Goal: Use online tool/utility: Utilize a website feature to perform a specific function

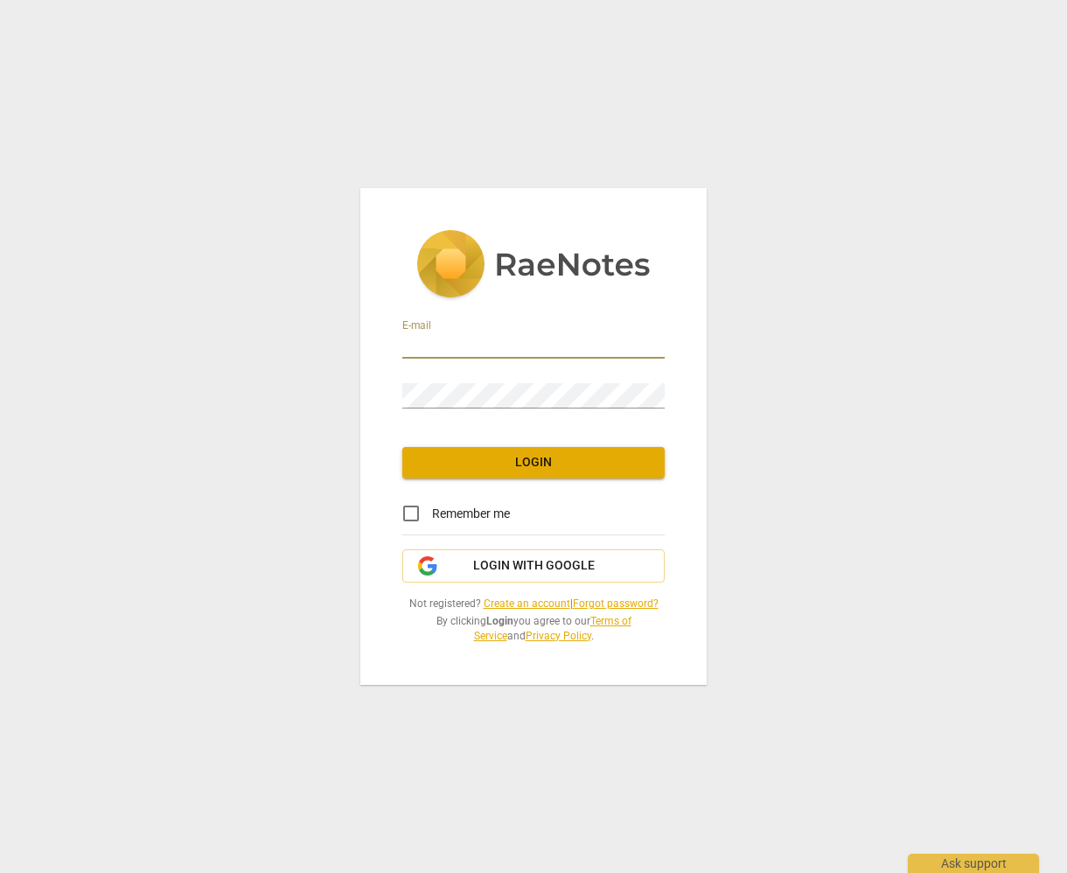
type input "Janice.Nembhard-McLe@student.life.edu"
click at [415, 515] on input "Remember me" at bounding box center [411, 513] width 42 height 42
checkbox input "true"
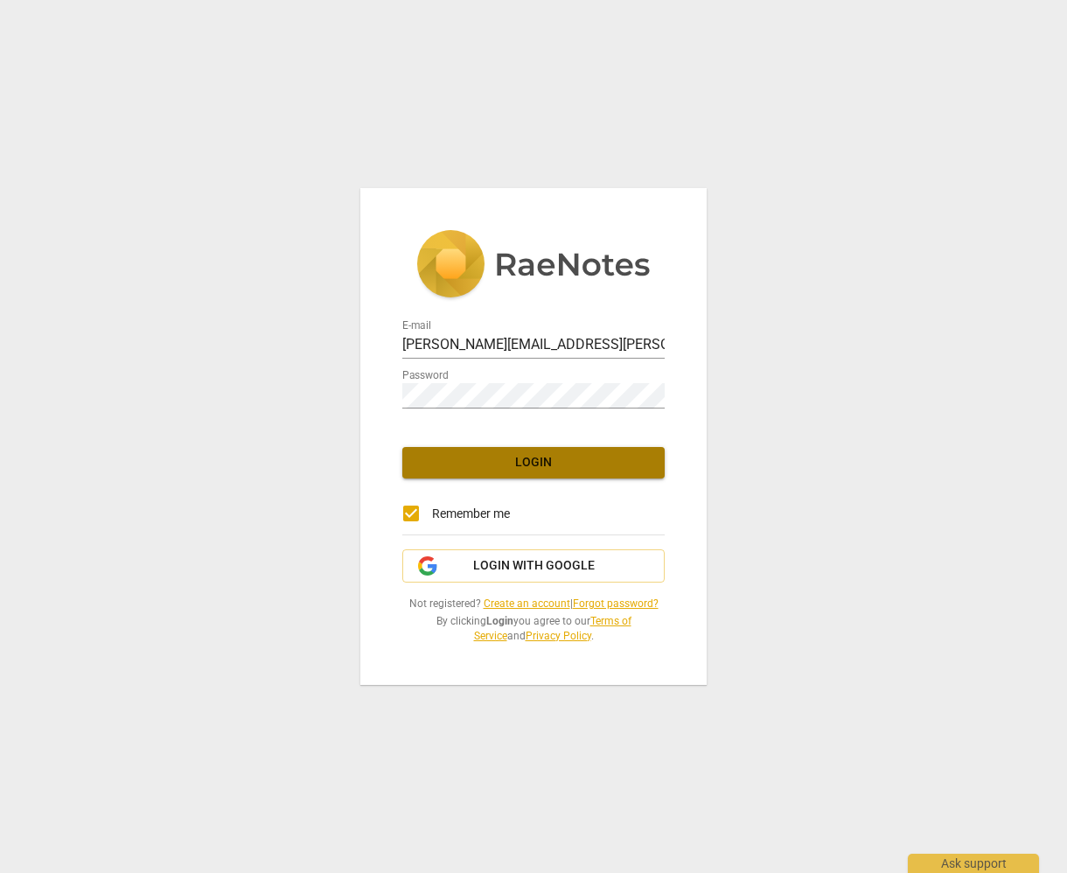
click at [478, 469] on span "Login" at bounding box center [533, 462] width 234 height 17
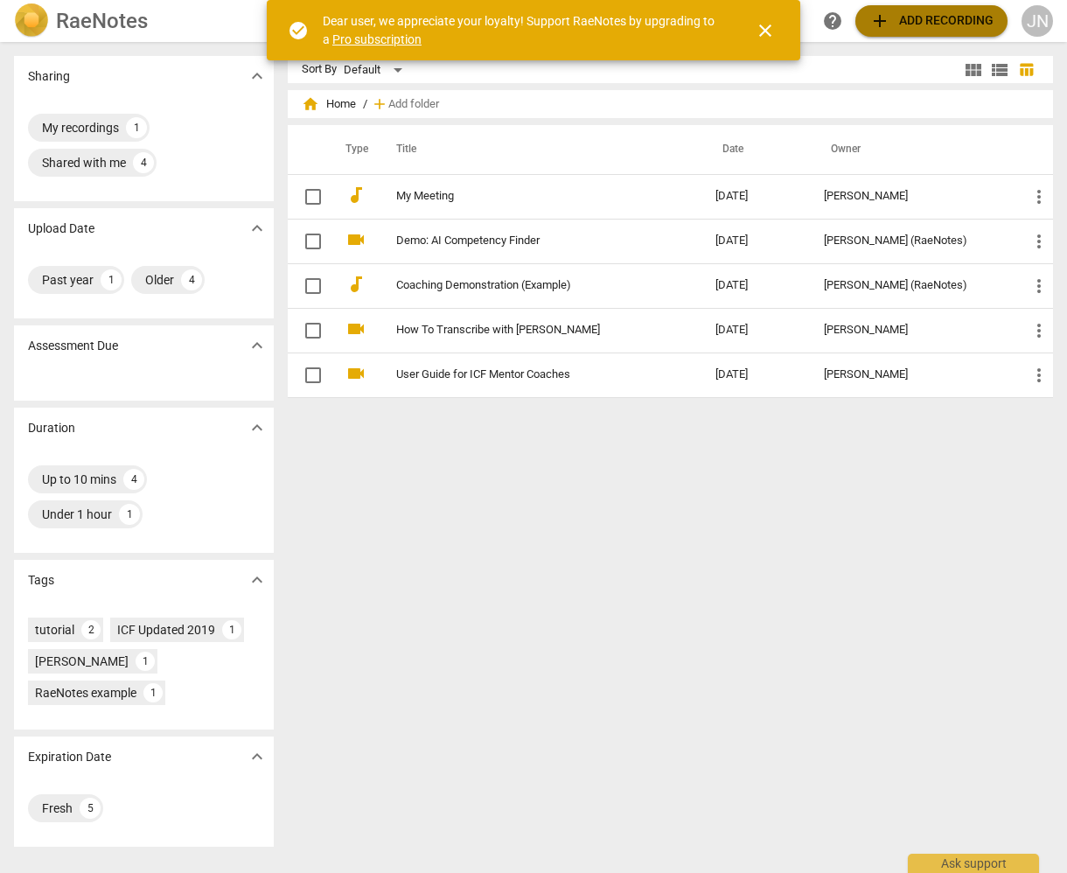
click at [901, 18] on span "add Add recording" at bounding box center [931, 20] width 124 height 21
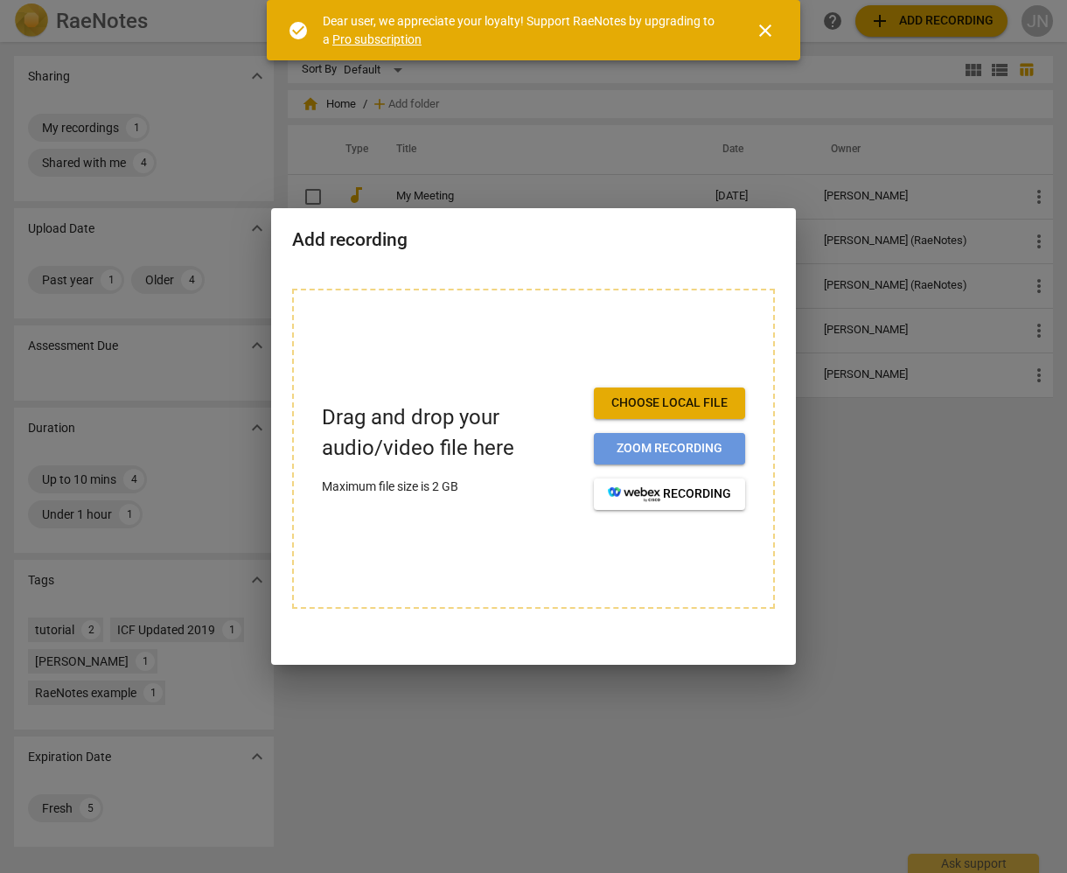
click at [644, 445] on span "Zoom recording" at bounding box center [669, 448] width 123 height 17
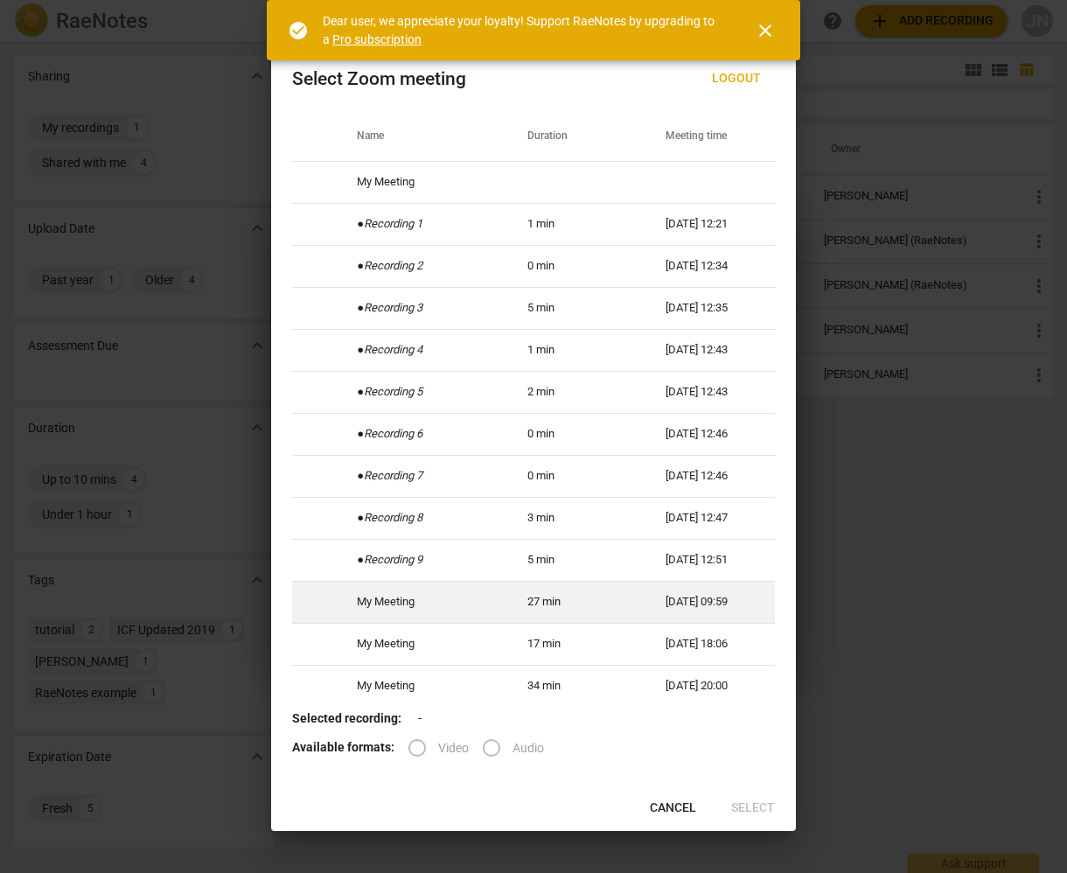
click at [366, 596] on td "My Meeting" at bounding box center [421, 602] width 170 height 42
radio input "true"
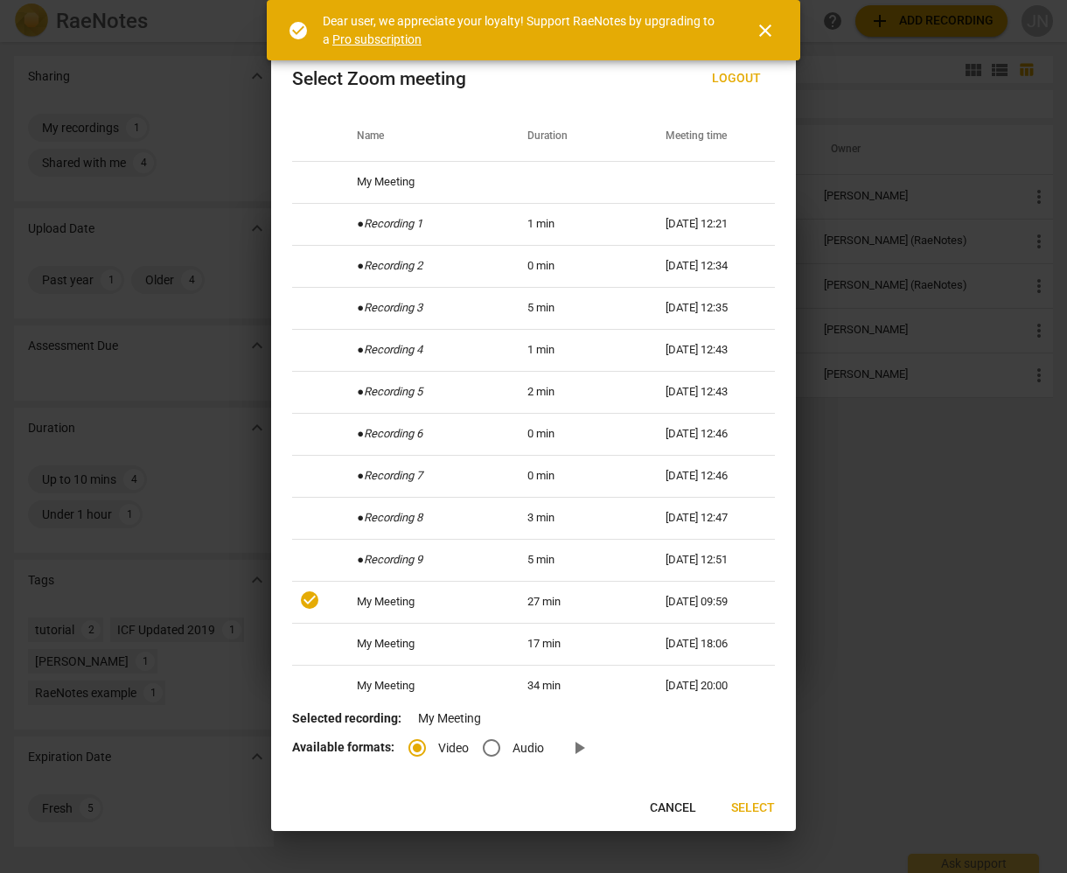
click at [746, 804] on span "Select" at bounding box center [753, 807] width 44 height 17
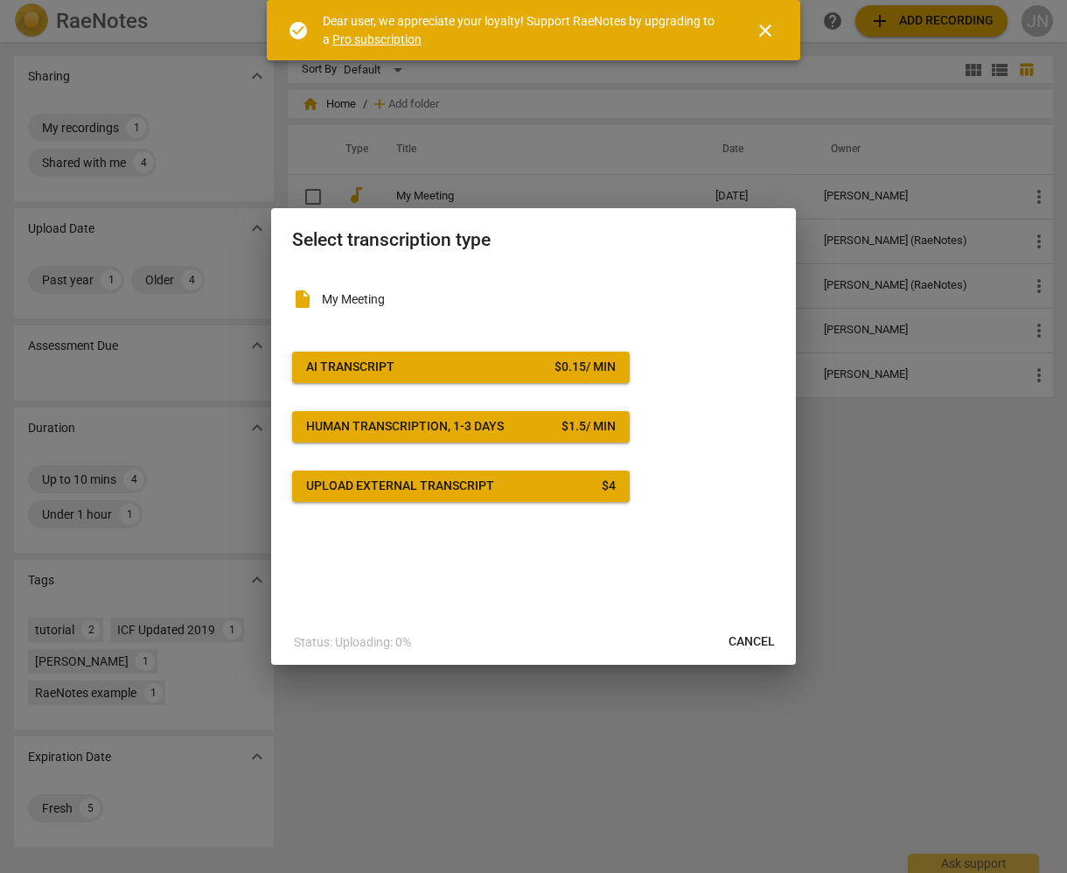
click at [317, 368] on div "AI Transcript" at bounding box center [350, 367] width 88 height 17
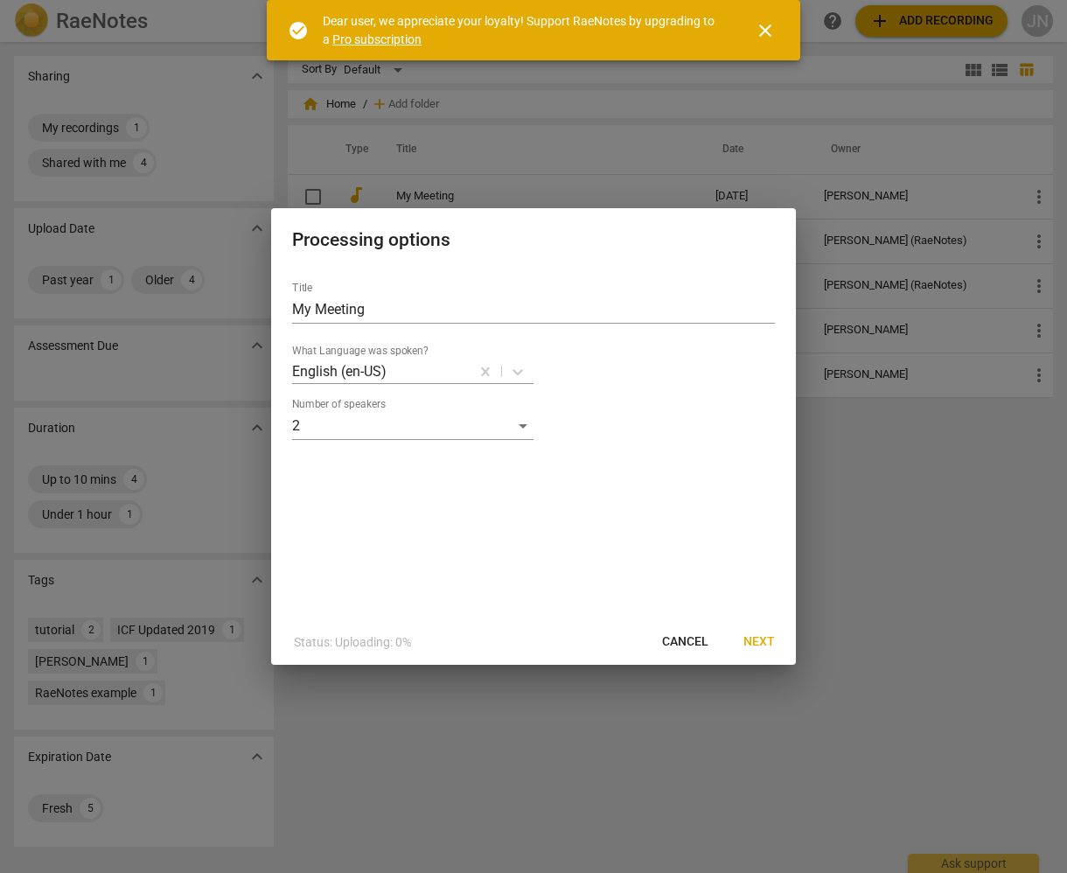
click at [763, 639] on span "Next" at bounding box center [758, 641] width 31 height 17
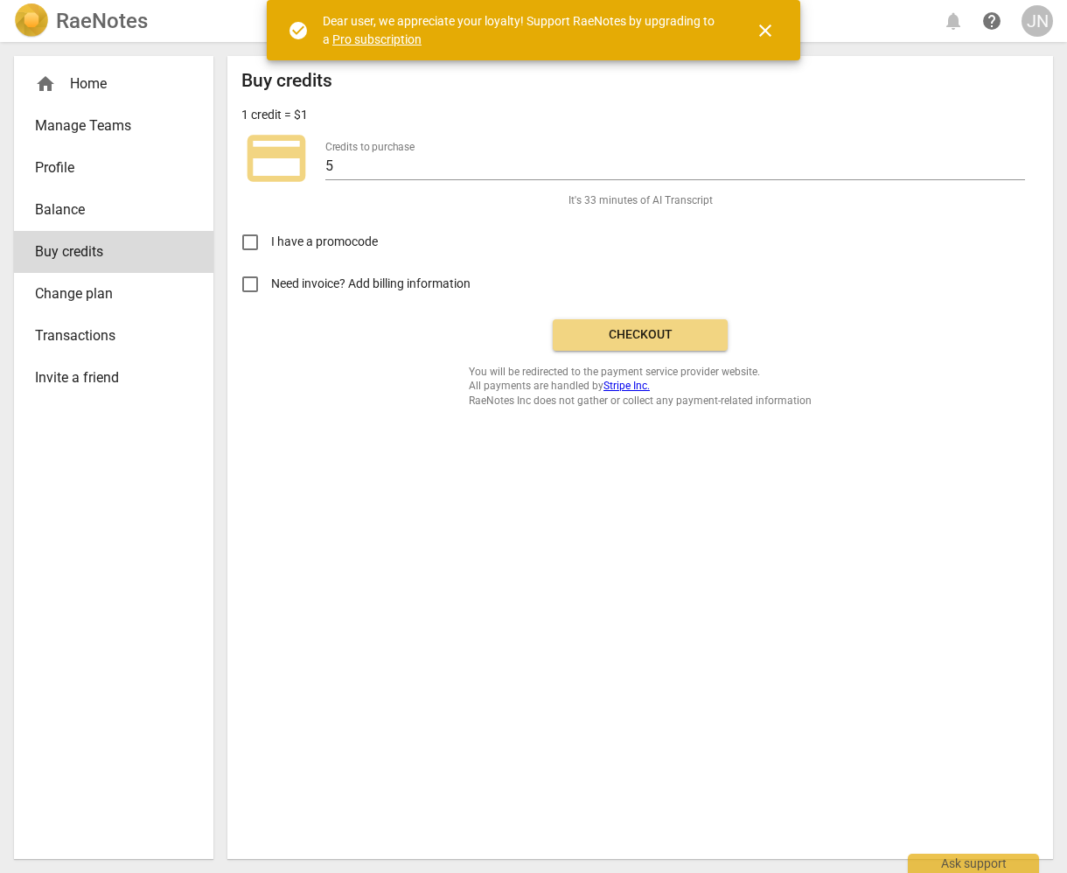
click at [648, 331] on span "Checkout" at bounding box center [640, 334] width 147 height 17
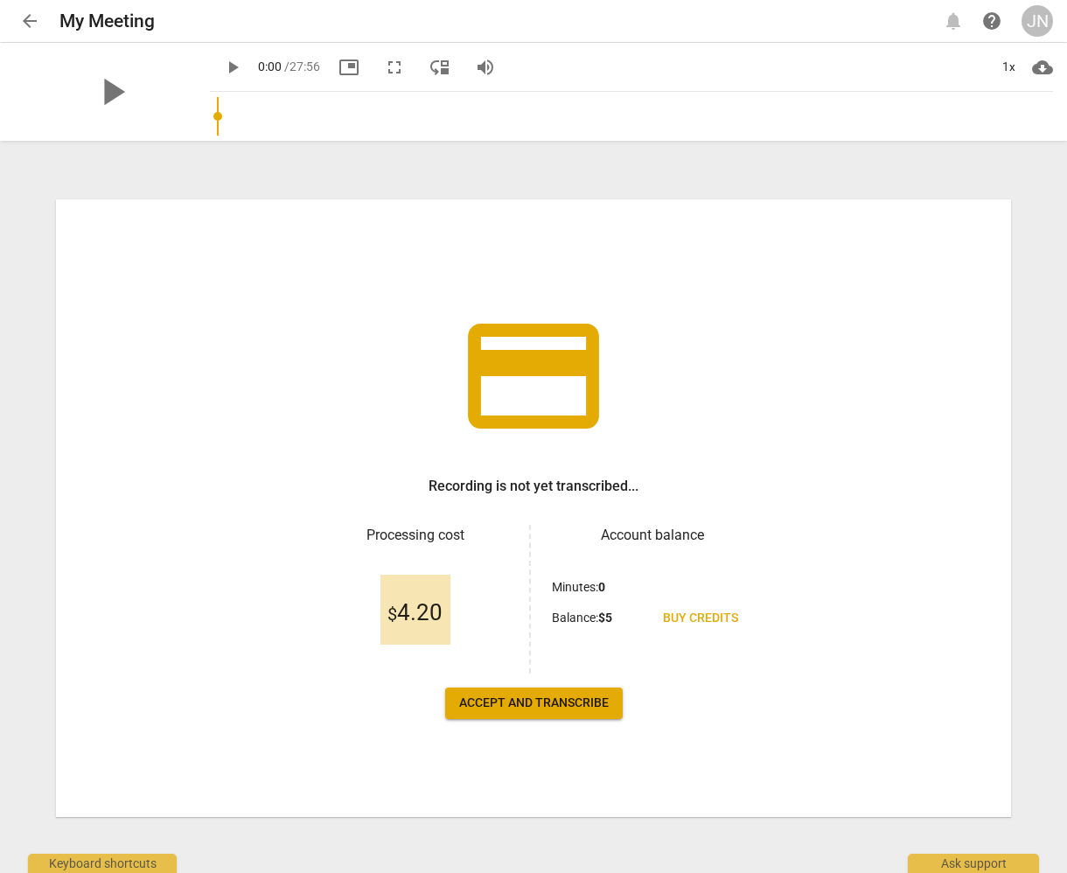
click at [525, 700] on span "Accept and transcribe" at bounding box center [534, 702] width 150 height 17
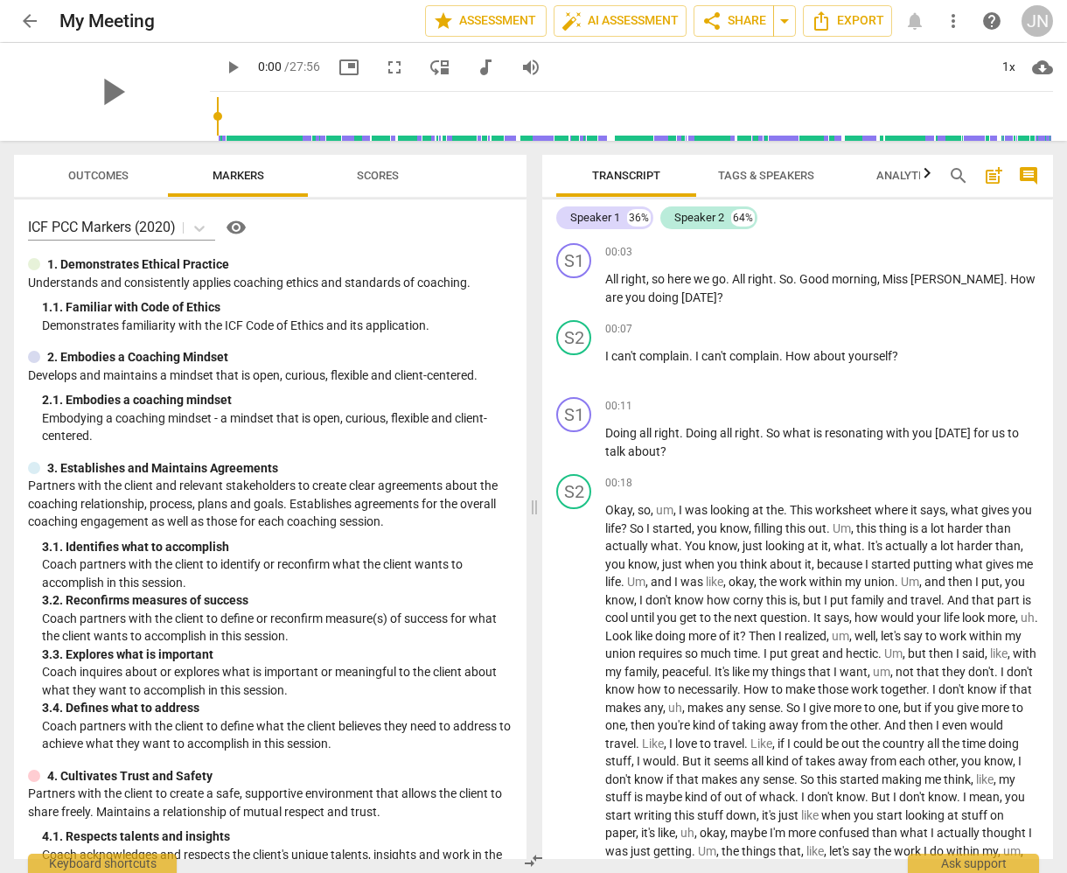
click at [951, 22] on span "more_vert" at bounding box center [953, 20] width 21 height 21
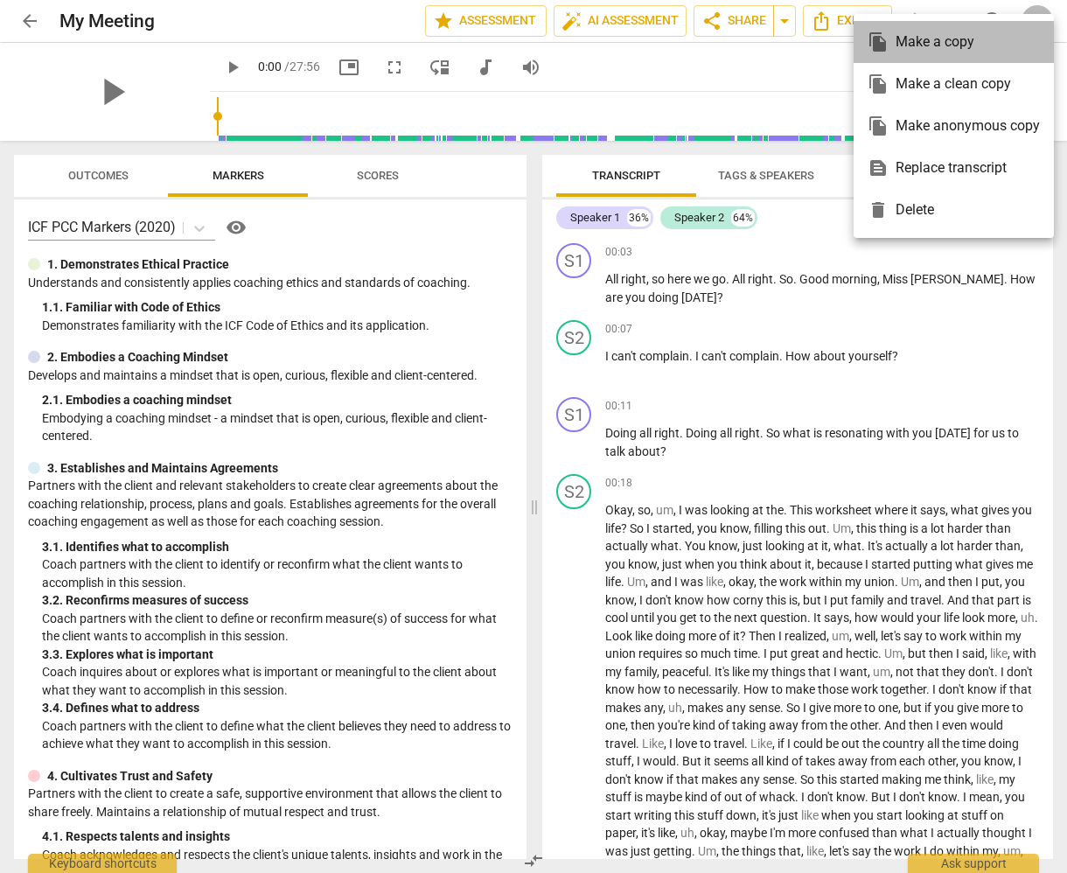
click at [950, 36] on div "file_copy Make a copy" at bounding box center [954, 42] width 172 height 42
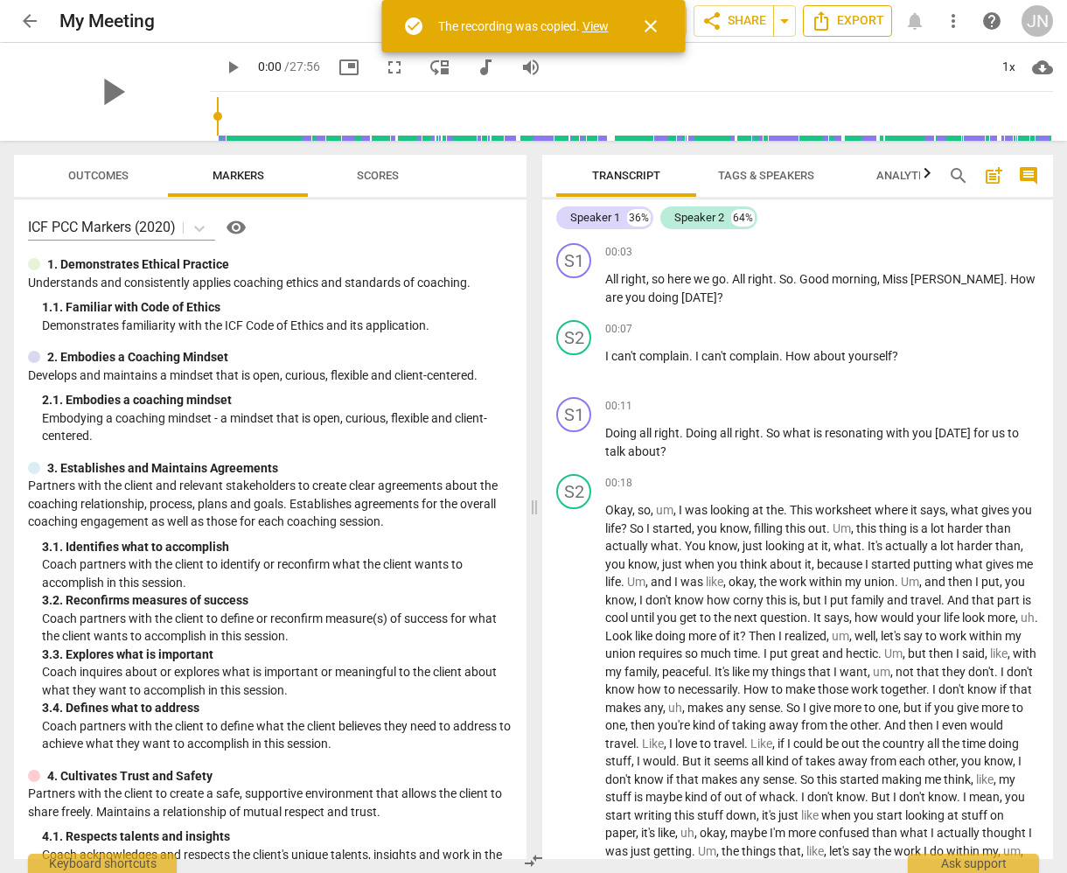
click at [824, 17] on icon "Export" at bounding box center [821, 20] width 21 height 21
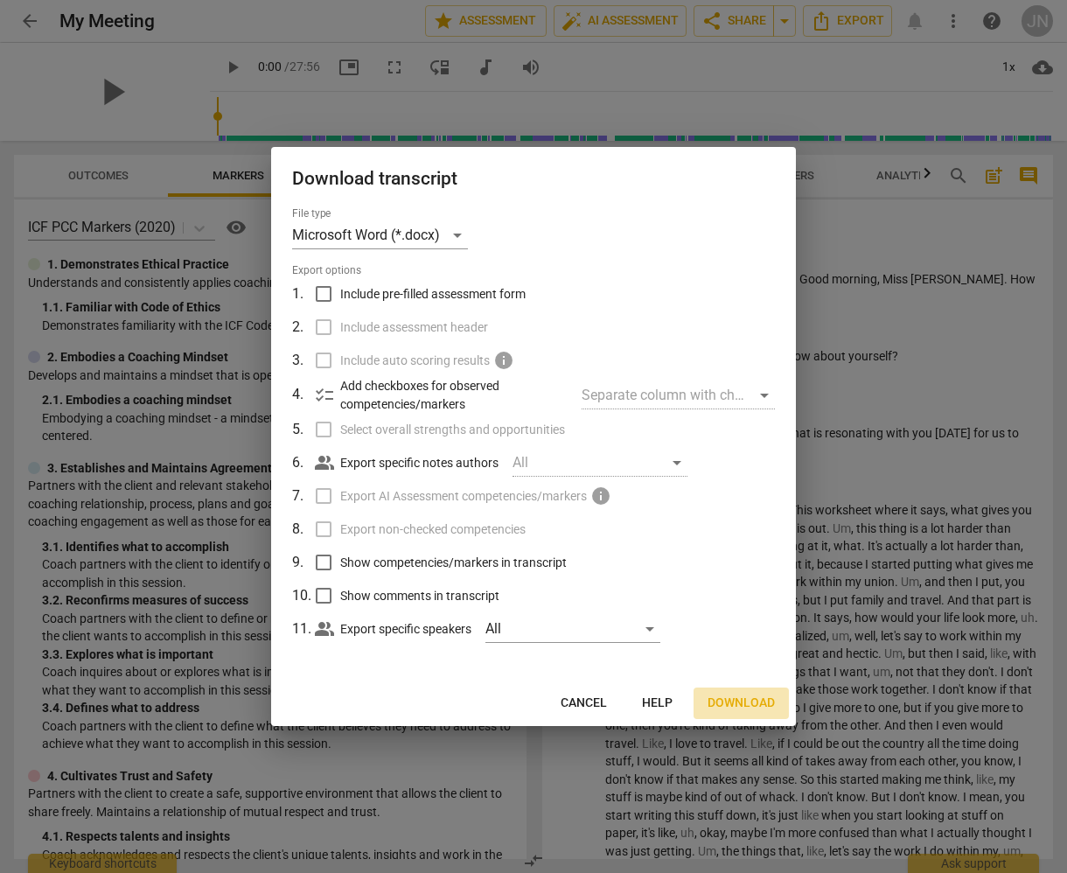
click at [730, 700] on span "Download" at bounding box center [740, 702] width 67 height 17
